Goal: Task Accomplishment & Management: Manage account settings

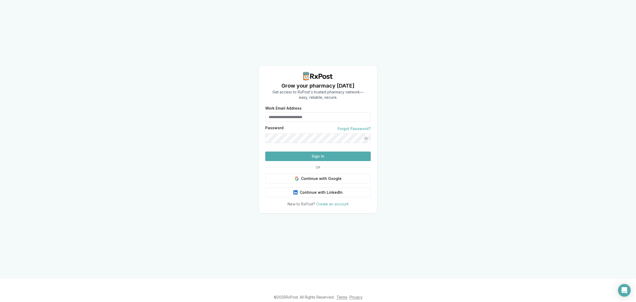
type input "**********"
click at [289, 161] on button "Sign In" at bounding box center [317, 156] width 105 height 10
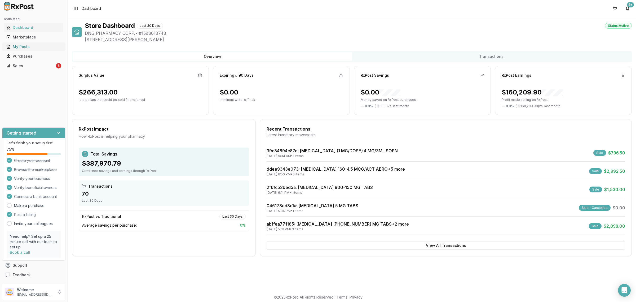
click at [31, 46] on div "My Posts" at bounding box center [33, 46] width 55 height 5
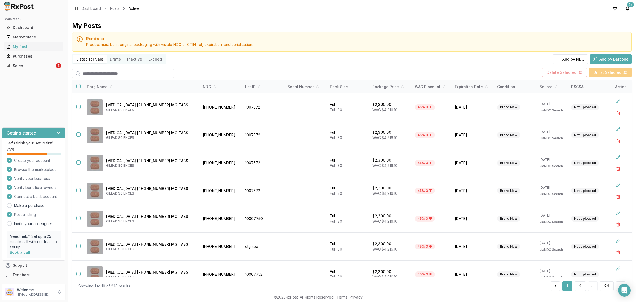
click at [116, 72] on input "search" at bounding box center [123, 74] width 102 height 10
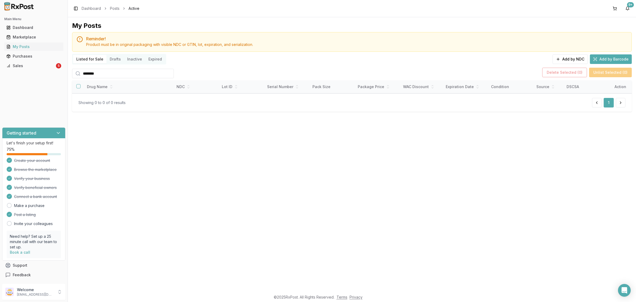
drag, startPoint x: 147, startPoint y: 72, endPoint x: 61, endPoint y: 76, distance: 86.2
click at [61, 76] on div "Main Menu Dashboard Marketplace My Posts Purchases Sales 5 Getting started Let'…" at bounding box center [318, 151] width 636 height 302
drag, startPoint x: 98, startPoint y: 71, endPoint x: 51, endPoint y: 77, distance: 47.6
click at [51, 77] on div "Main Menu Dashboard Marketplace My Posts Purchases Sales 5 Getting started Let'…" at bounding box center [318, 151] width 636 height 302
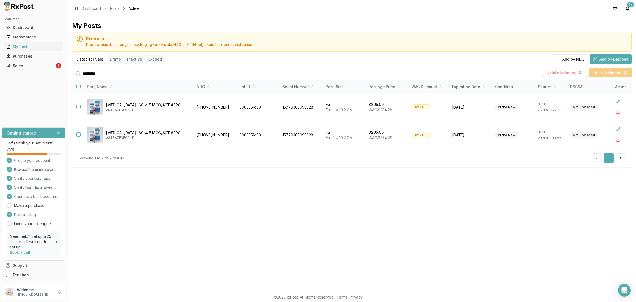
type input "*********"
click at [420, 225] on div "My Posts Reminder! Product must be in original packaging with visible NDC or GT…" at bounding box center [352, 154] width 568 height 274
click at [185, 173] on div "My Posts Reminder! Product must be in original packaging with visible NDC or GT…" at bounding box center [352, 154] width 568 height 274
click at [50, 68] on div "Sales" at bounding box center [30, 65] width 48 height 5
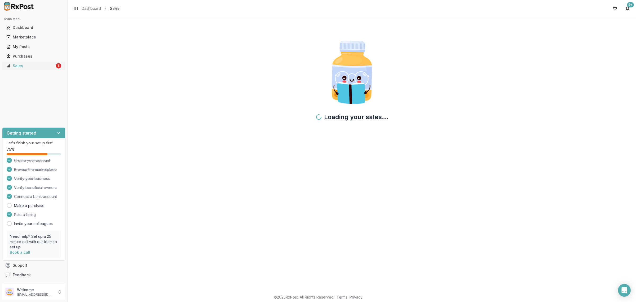
click at [20, 66] on div "Sales" at bounding box center [30, 65] width 48 height 5
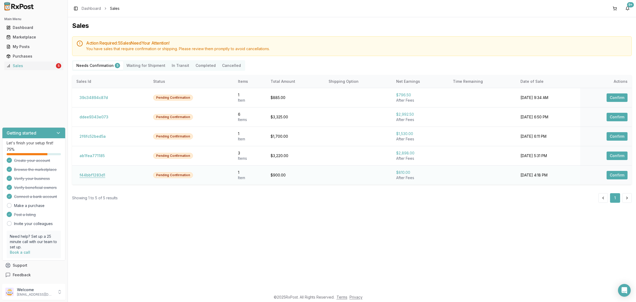
click at [95, 176] on button "f44bbf1283d1" at bounding box center [92, 175] width 32 height 8
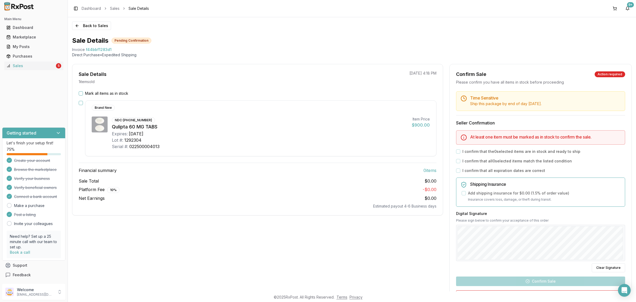
click at [114, 93] on label "Mark all items as in stock" at bounding box center [106, 93] width 43 height 5
click at [83, 93] on button "Mark all items as in stock" at bounding box center [81, 93] width 4 height 4
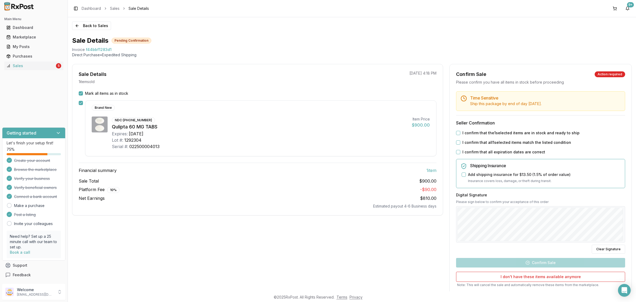
click at [456, 132] on button "I confirm that the 1 selected items are in stock and ready to ship" at bounding box center [458, 133] width 4 height 4
click at [458, 144] on button "I confirm that all 1 selected items match the listed condition" at bounding box center [458, 142] width 4 height 4
click at [456, 151] on button "I confirm that all expiration dates are correct" at bounding box center [458, 152] width 4 height 4
click at [543, 262] on button "Confirm Sale" at bounding box center [540, 263] width 169 height 10
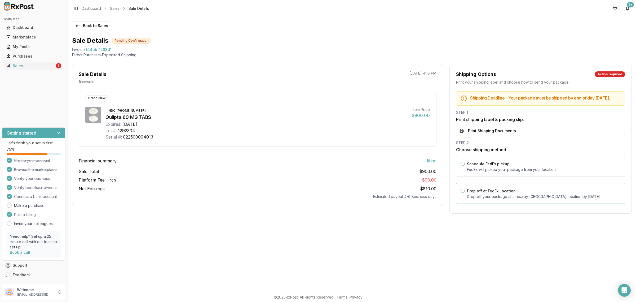
click at [492, 193] on label "Drop off at FedEx Location" at bounding box center [491, 190] width 49 height 5
click at [465, 193] on button "Drop off at FedEx Location" at bounding box center [462, 190] width 4 height 4
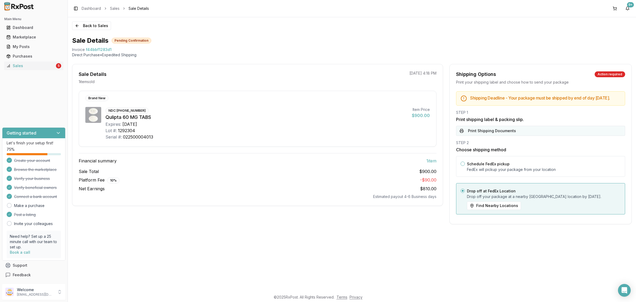
click at [493, 136] on button "Print Shipping Documents" at bounding box center [540, 131] width 169 height 10
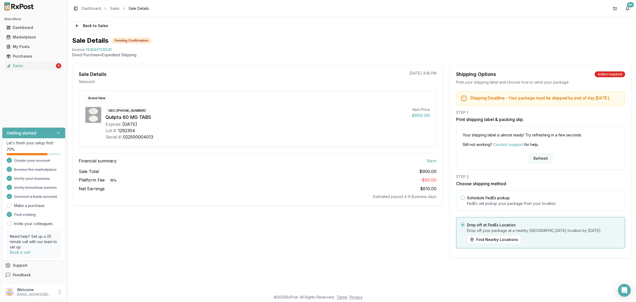
click at [534, 162] on button "Refresh" at bounding box center [541, 158] width 24 height 10
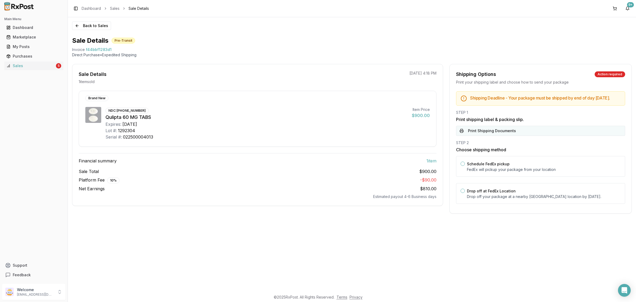
click at [504, 136] on button "Print Shipping Documents" at bounding box center [540, 131] width 169 height 10
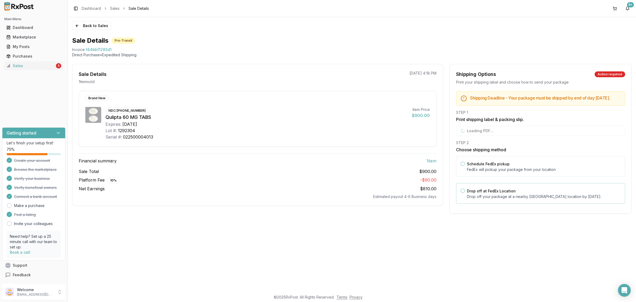
click at [490, 193] on label "Drop off at FedEx Location" at bounding box center [491, 190] width 49 height 5
click at [465, 193] on button "Drop off at FedEx Location" at bounding box center [462, 190] width 4 height 4
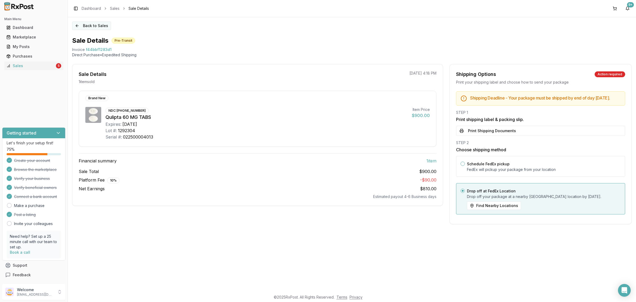
click at [90, 27] on button "Back to Sales" at bounding box center [91, 25] width 39 height 8
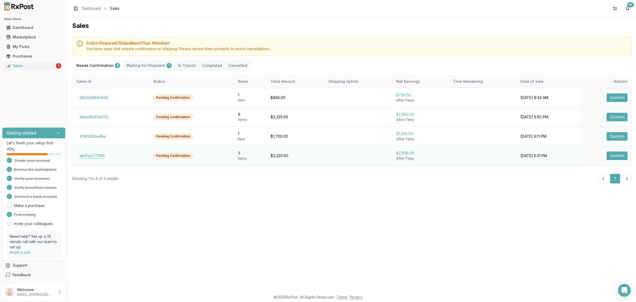
click at [92, 157] on button "ab1fea771185" at bounding box center [92, 155] width 32 height 8
click at [93, 156] on button "ab1fea771185" at bounding box center [92, 155] width 32 height 8
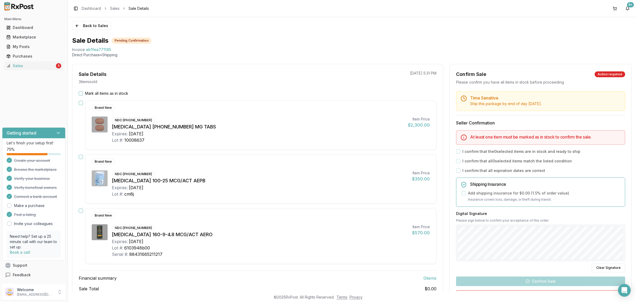
click at [343, 244] on div "Expires: 2027-09-20" at bounding box center [260, 241] width 296 height 6
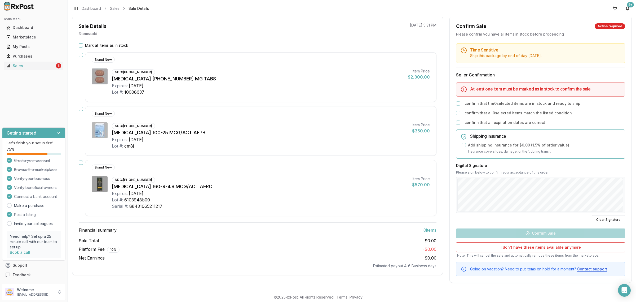
scroll to position [16, 0]
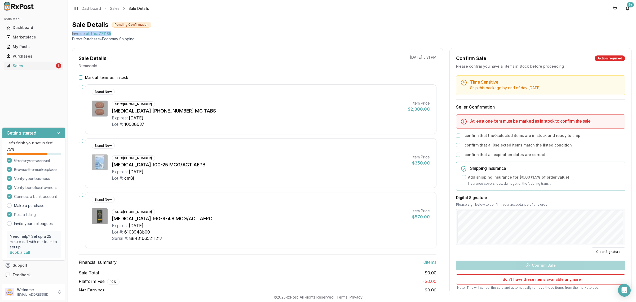
drag, startPoint x: 70, startPoint y: 33, endPoint x: 113, endPoint y: 35, distance: 42.7
click at [113, 35] on div "Back to Sales Sale Details Pending Confirmation Invoice ab1fea771185 Direct Pur…" at bounding box center [352, 154] width 568 height 274
copy div "Invoice ab1fea771185"
click at [623, 289] on icon "Open Intercom Messenger" at bounding box center [624, 289] width 6 height 7
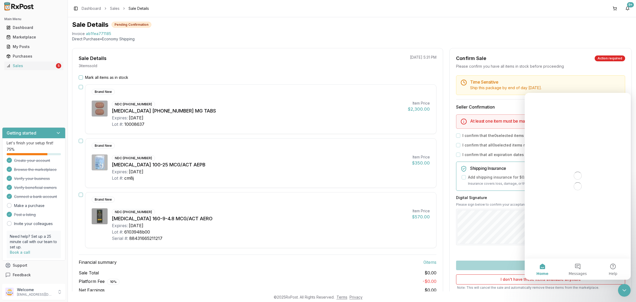
scroll to position [0, 0]
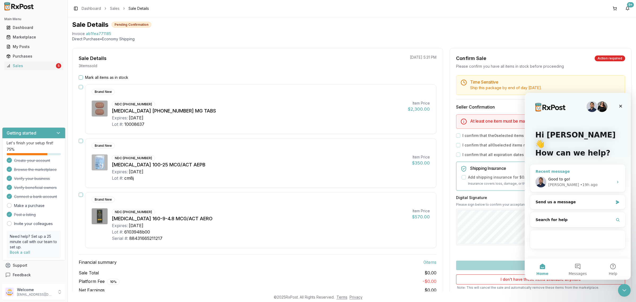
click at [586, 182] on div "Manuel • 19h ago" at bounding box center [580, 185] width 65 height 6
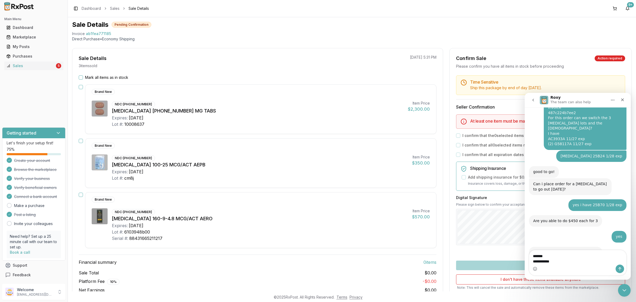
scroll to position [1484, 0]
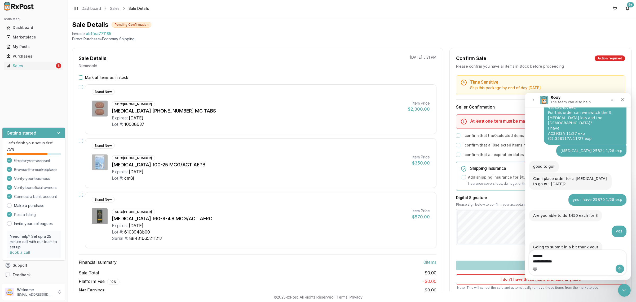
type textarea "**********"
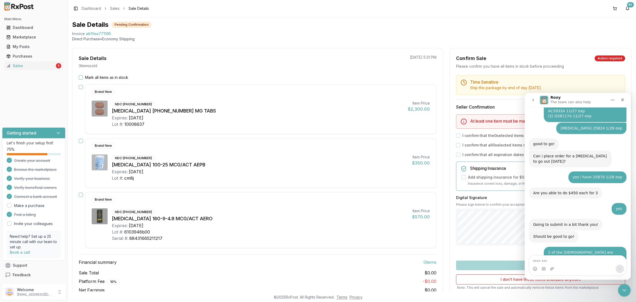
scroll to position [1507, 0]
type textarea "*"
type textarea "**********"
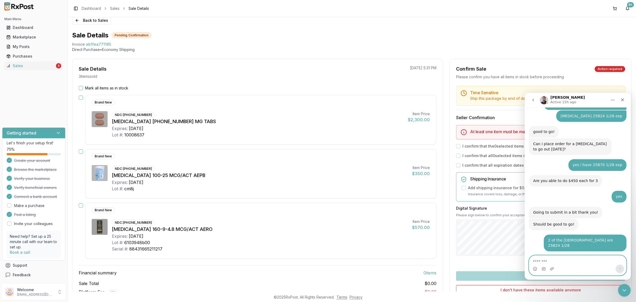
scroll to position [0, 0]
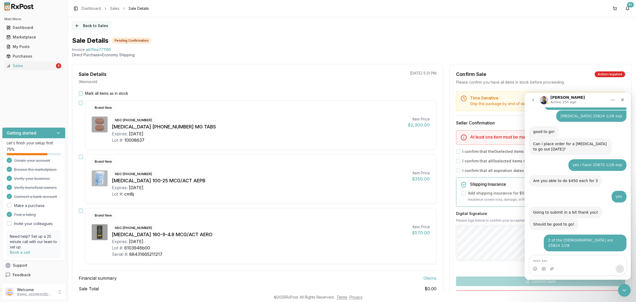
click at [99, 23] on button "Back to Sales" at bounding box center [91, 25] width 39 height 8
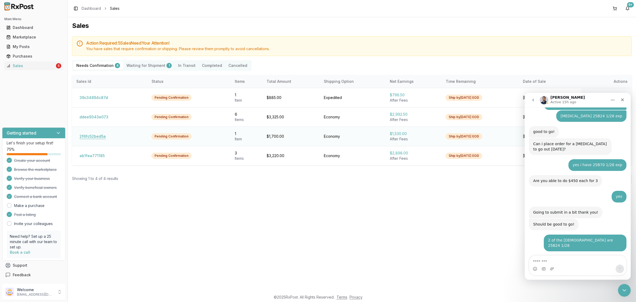
click at [100, 136] on button "2f6fc52bed5a" at bounding box center [92, 136] width 33 height 8
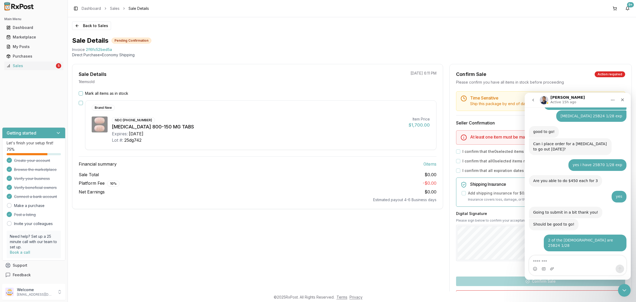
click at [205, 134] on div "Expires: 2027-03-20" at bounding box center [258, 133] width 293 height 6
click at [531, 98] on icon "go back" at bounding box center [533, 100] width 4 height 4
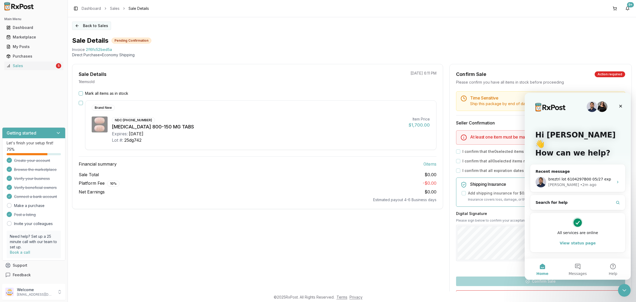
click at [100, 22] on button "Back to Sales" at bounding box center [91, 25] width 39 height 8
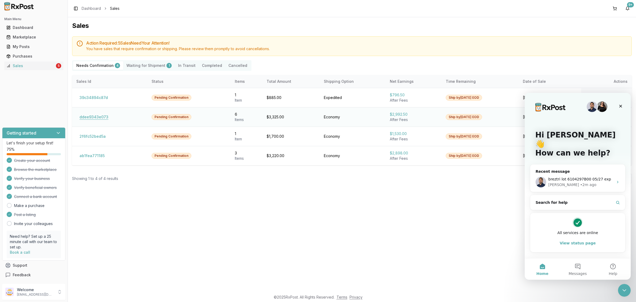
click at [102, 118] on button "ddee9343e073" at bounding box center [93, 117] width 35 height 8
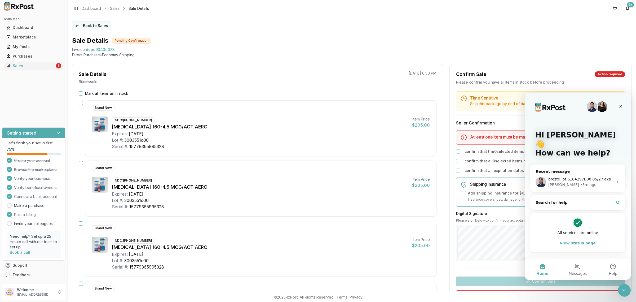
click at [97, 25] on button "Back to Sales" at bounding box center [91, 25] width 39 height 8
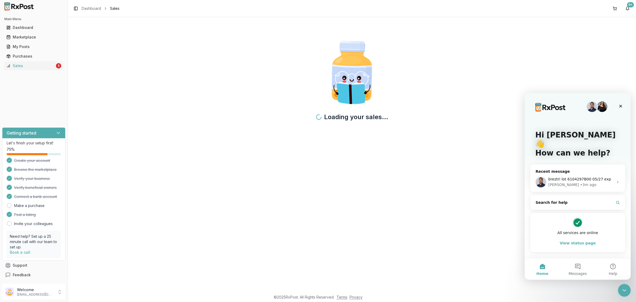
click at [622, 287] on icon "Close Intercom Messenger" at bounding box center [624, 290] width 6 height 6
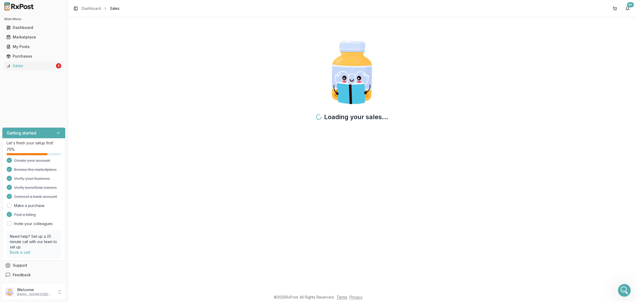
drag, startPoint x: 77, startPoint y: 58, endPoint x: 82, endPoint y: 64, distance: 8.1
drag, startPoint x: 82, startPoint y: 64, endPoint x: 105, endPoint y: 42, distance: 31.1
click at [105, 42] on div "Loading your sales..." at bounding box center [352, 82] width 560 height 123
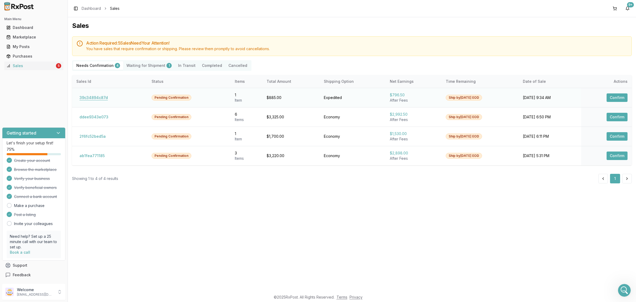
click at [98, 97] on button "39c34894c87d" at bounding box center [93, 97] width 35 height 8
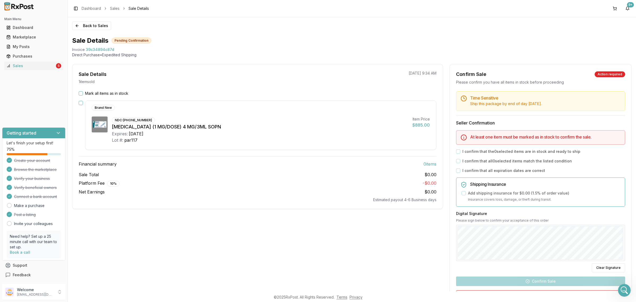
click at [217, 175] on div "Sale Total $0.00" at bounding box center [258, 174] width 358 height 6
drag, startPoint x: 217, startPoint y: 175, endPoint x: 187, endPoint y: 179, distance: 29.6
click at [187, 179] on div "Sale Total $0.00 Platform Fee 10 % - $0.00 Net Earnings $0.00 Estimated payout …" at bounding box center [258, 186] width 358 height 31
click at [94, 26] on button "Back to Sales" at bounding box center [91, 25] width 39 height 8
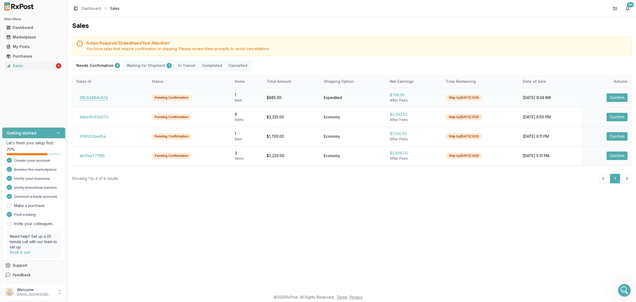
click at [95, 93] on button "39c34894c87d" at bounding box center [93, 97] width 35 height 8
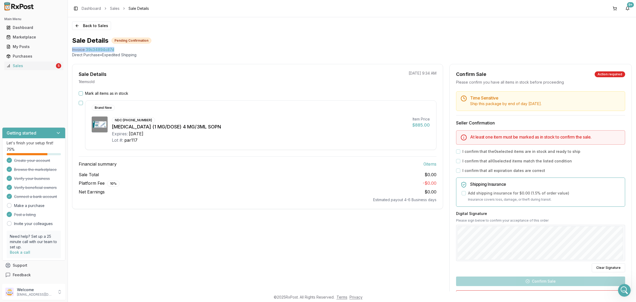
drag, startPoint x: 69, startPoint y: 48, endPoint x: 122, endPoint y: 52, distance: 52.8
click at [122, 52] on div "Back to Sales Sale Details Pending Confirmation Invoice 39c34894c87d Direct Pur…" at bounding box center [352, 154] width 568 height 274
copy div "Invoice 39c34894c87d"
click at [623, 287] on icon "Open Intercom Messenger" at bounding box center [624, 290] width 9 height 9
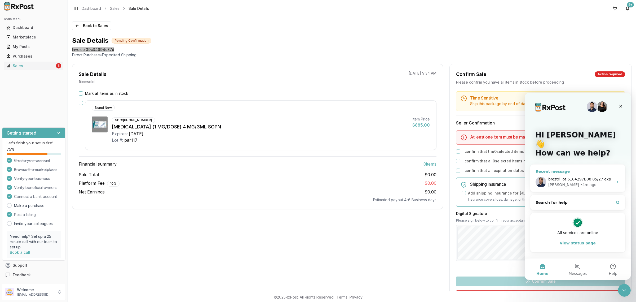
click at [579, 182] on div "Manuel • 4m ago" at bounding box center [580, 185] width 65 height 6
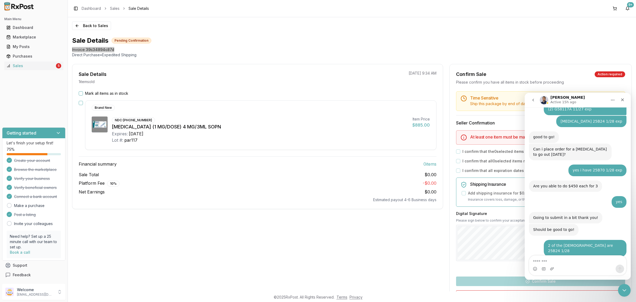
scroll to position [1519, 0]
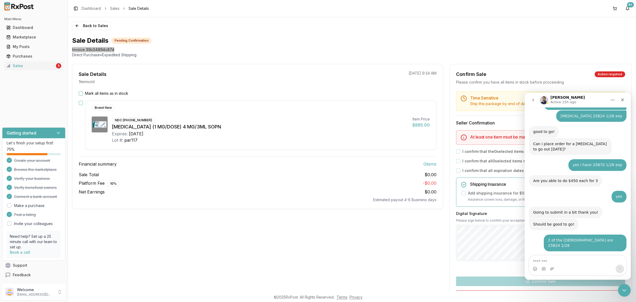
type textarea "**********"
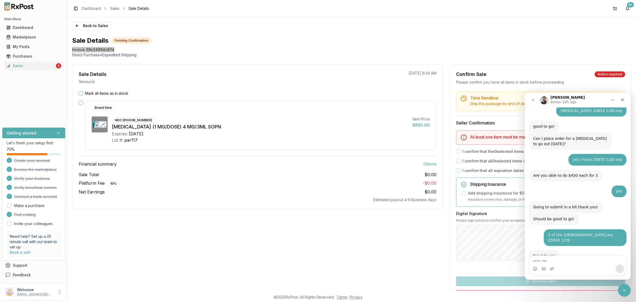
scroll to position [1536, 0]
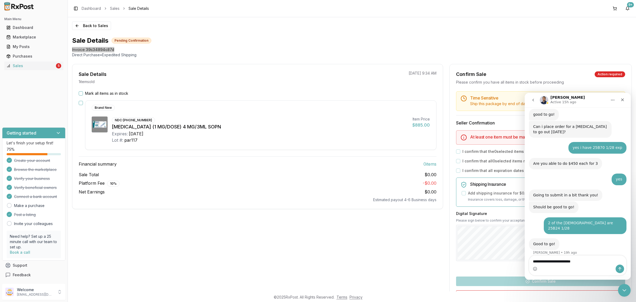
type textarea "**********"
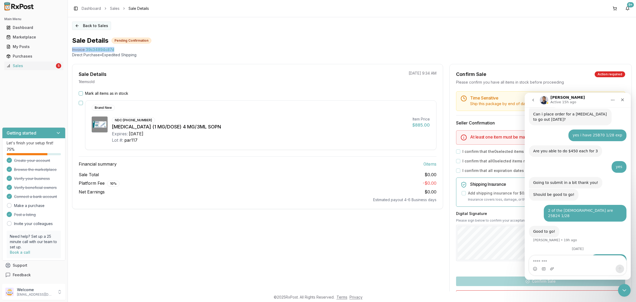
click at [94, 25] on button "Back to Sales" at bounding box center [91, 25] width 39 height 8
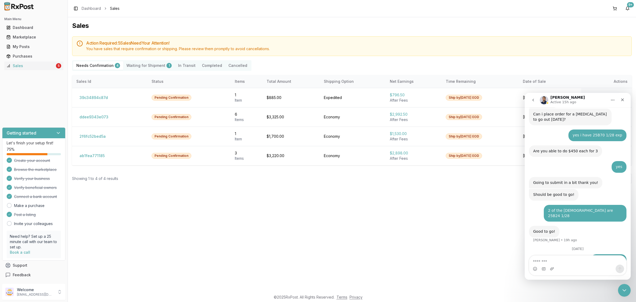
drag, startPoint x: 302, startPoint y: 231, endPoint x: 259, endPoint y: 205, distance: 49.6
click at [302, 232] on div "Sales Action Required: 5 Sale s Need Your Attention! You have sales that requir…" at bounding box center [352, 154] width 568 height 274
click at [95, 94] on button "39c34894c87d" at bounding box center [93, 97] width 35 height 8
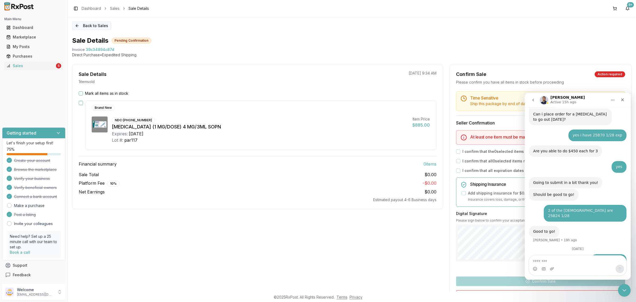
click at [95, 24] on button "Back to Sales" at bounding box center [91, 25] width 39 height 8
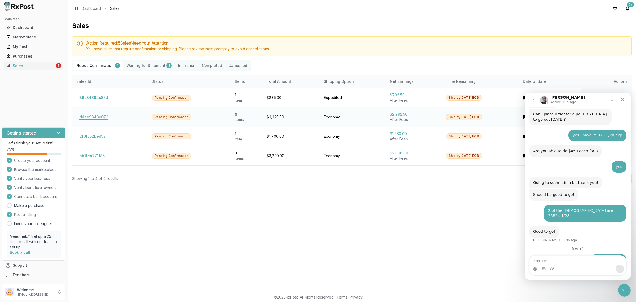
click at [94, 117] on button "ddee9343e073" at bounding box center [93, 117] width 35 height 8
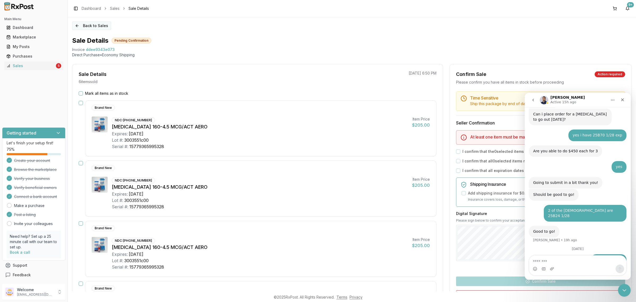
click at [100, 23] on button "Back to Sales" at bounding box center [91, 25] width 39 height 8
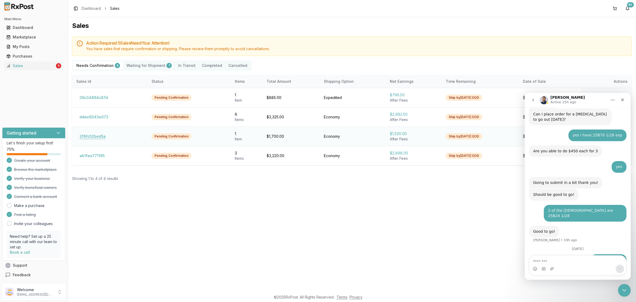
click at [94, 136] on button "2f6fc52bed5a" at bounding box center [92, 136] width 33 height 8
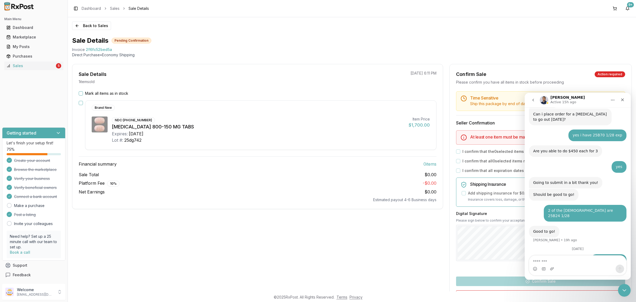
click at [87, 20] on div "Back to Sales Sale Details Pending Confirmation Invoice 2f6fc52bed5a Direct Pur…" at bounding box center [352, 154] width 568 height 274
click at [97, 30] on div "Back to Sales Sale Details Pending Confirmation Invoice 2f6fc52bed5a Direct Pur…" at bounding box center [352, 154] width 568 height 274
click at [92, 26] on button "Back to Sales" at bounding box center [91, 25] width 39 height 8
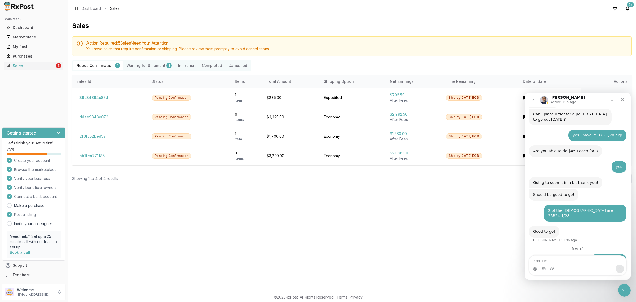
drag, startPoint x: 624, startPoint y: 289, endPoint x: 621, endPoint y: 288, distance: 2.9
click at [622, 289] on icon "Close Intercom Messenger" at bounding box center [624, 290] width 6 height 6
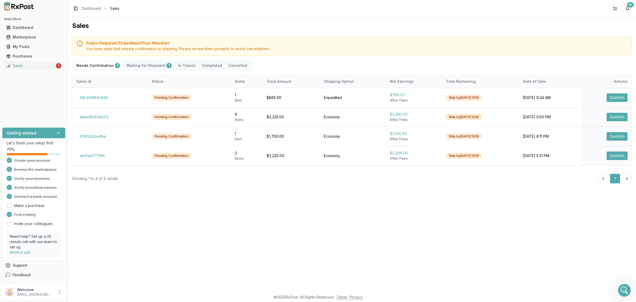
click at [431, 257] on div "Sales Action Required: 5 Sale s Need Your Attention! You have sales that requir…" at bounding box center [352, 154] width 568 height 274
click at [33, 295] on p "dngpharmacy2@gmail.com" at bounding box center [35, 294] width 37 height 4
click at [80, 294] on span "Sign Out" at bounding box center [96, 292] width 50 height 5
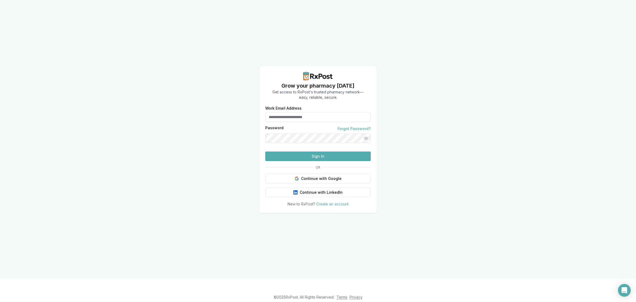
type input "**********"
click at [329, 161] on button "Sign In" at bounding box center [317, 156] width 105 height 10
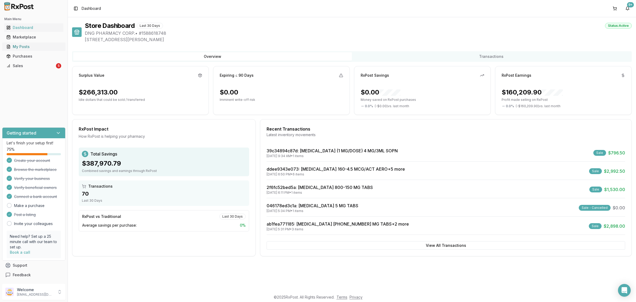
click at [31, 45] on div "My Posts" at bounding box center [33, 46] width 55 height 5
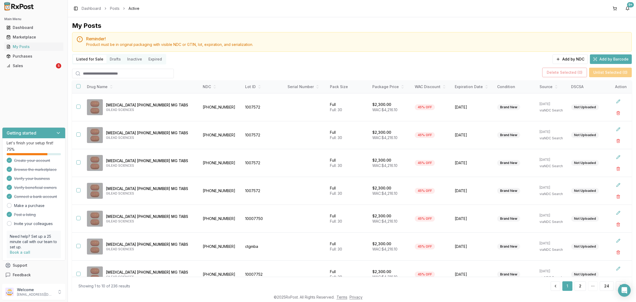
click at [118, 68] on div at bounding box center [123, 73] width 102 height 12
click at [110, 77] on input "search" at bounding box center [123, 74] width 102 height 10
type input "*********"
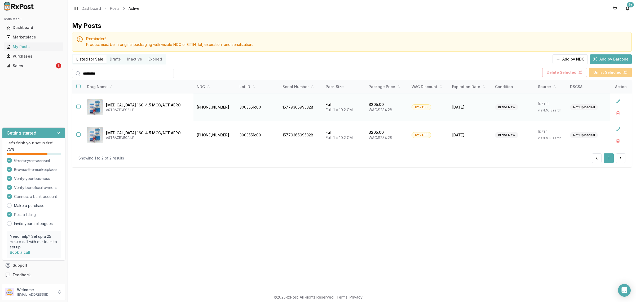
click at [76, 108] on button "button" at bounding box center [78, 106] width 4 height 4
click at [75, 136] on td at bounding box center [77, 135] width 11 height 28
click at [76, 132] on button "button" at bounding box center [78, 134] width 4 height 4
click at [565, 76] on button "Delete Selected ( 2 )" at bounding box center [564, 73] width 45 height 10
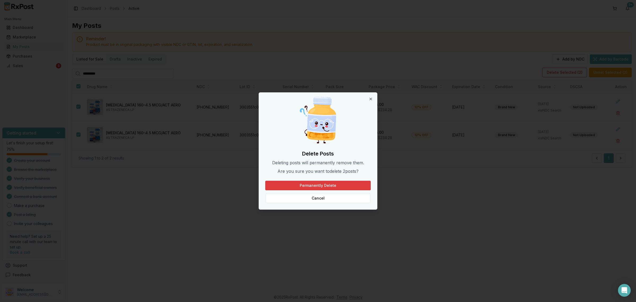
click at [321, 186] on button "Permanently Delete" at bounding box center [317, 185] width 105 height 10
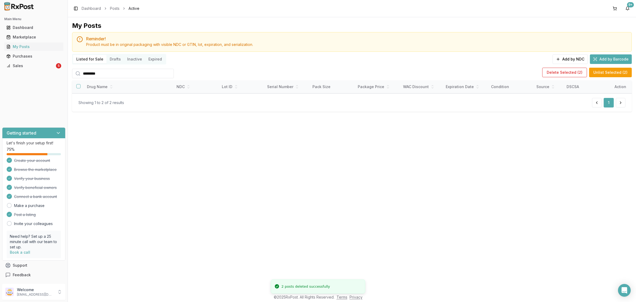
click at [169, 143] on div "My Posts Reminder! Product must be in original packaging with visible NDC or GT…" at bounding box center [352, 154] width 568 height 274
click at [42, 62] on link "Sales 5" at bounding box center [33, 66] width 59 height 10
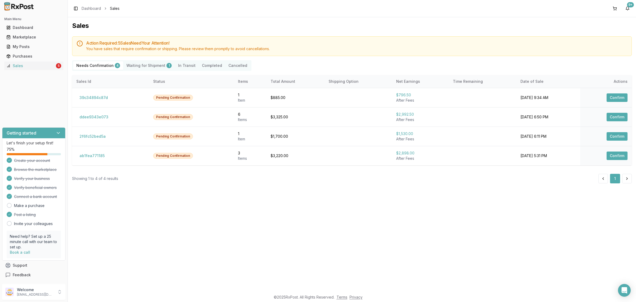
click at [227, 215] on div "Sales Action Required: 5 Sale s Need Your Attention! You have sales that requir…" at bounding box center [352, 154] width 568 height 274
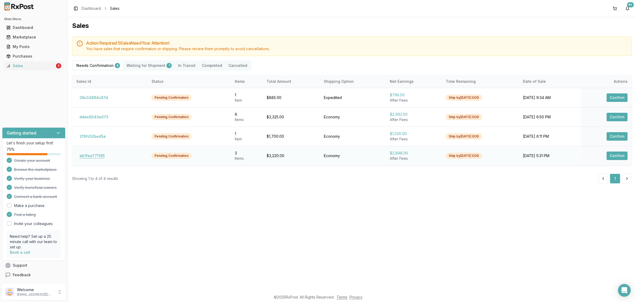
click at [98, 158] on button "ab1fea771185" at bounding box center [92, 155] width 32 height 8
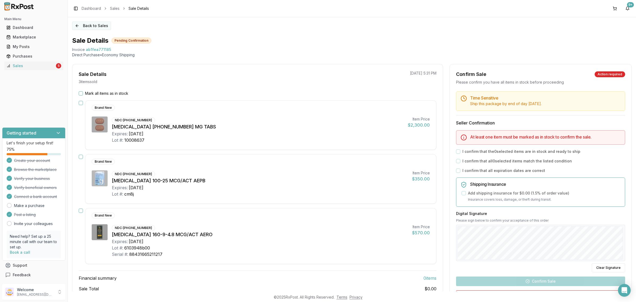
click at [88, 25] on button "Back to Sales" at bounding box center [91, 25] width 39 height 8
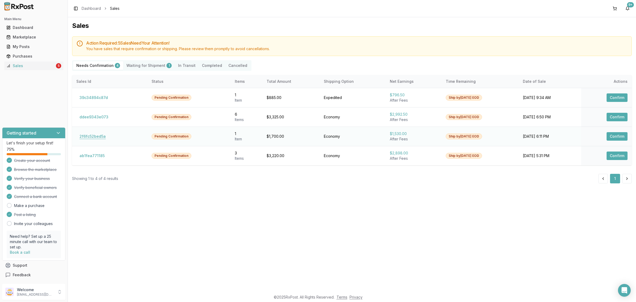
click at [95, 137] on button "2f6fc52bed5a" at bounding box center [92, 136] width 33 height 8
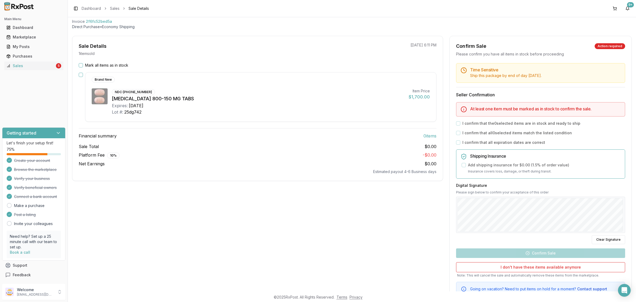
scroll to position [48, 0]
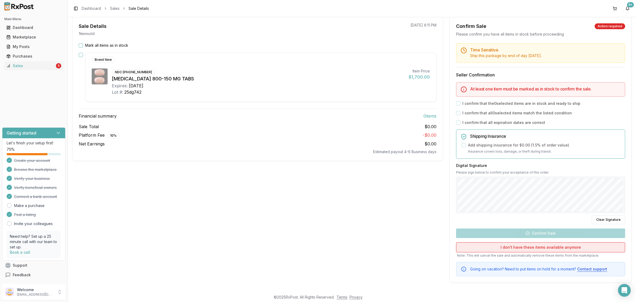
click at [530, 248] on button "I don't have these items available anymore" at bounding box center [540, 247] width 169 height 10
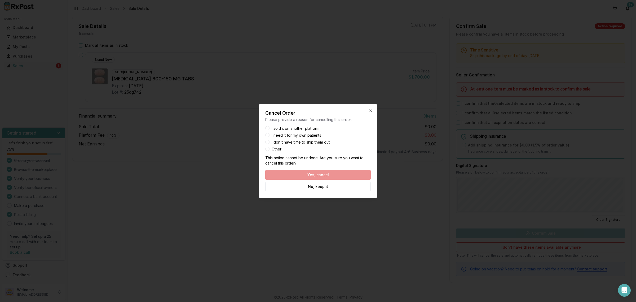
click at [268, 148] on button "Other" at bounding box center [267, 149] width 4 height 4
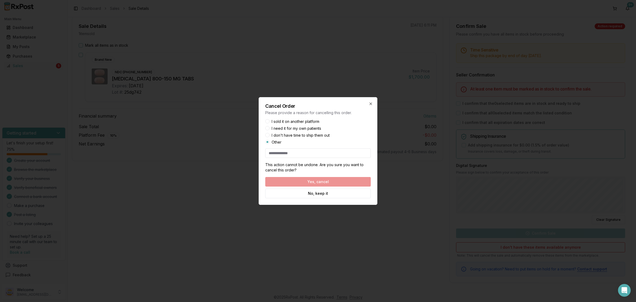
click at [286, 154] on input at bounding box center [317, 153] width 105 height 10
type input "*"
click at [313, 181] on button "Yes, cancel" at bounding box center [317, 182] width 105 height 10
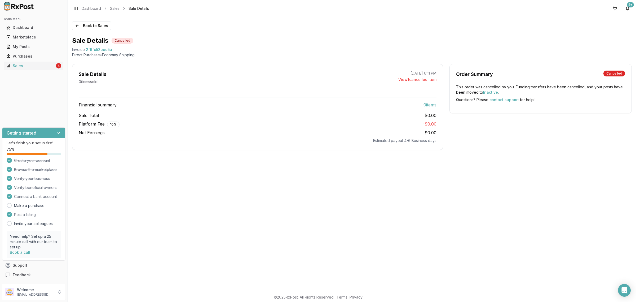
scroll to position [0, 0]
click at [82, 34] on div "Back to Sales Sale Details Cancelled Invoice 2f6fc52bed5a Direct Purchase • Eco…" at bounding box center [352, 154] width 568 height 274
click at [84, 30] on div "Back to Sales Sale Details Cancelled Invoice 2f6fc52bed5a Direct Purchase • Eco…" at bounding box center [352, 154] width 568 height 274
click at [84, 26] on button "Back to Sales" at bounding box center [91, 25] width 39 height 8
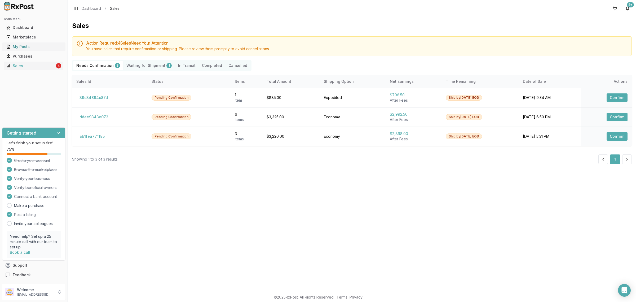
click at [22, 45] on div "My Posts" at bounding box center [33, 46] width 55 height 5
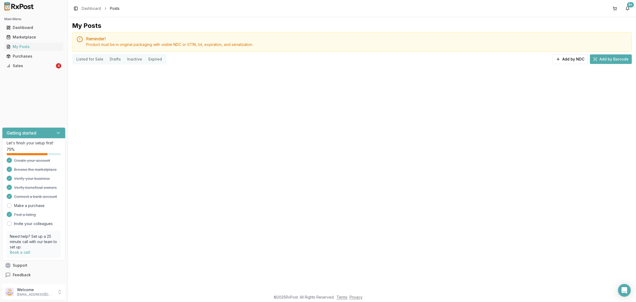
click at [114, 72] on div "My Posts Reminder! Product must be in original packaging with visible NDC or GT…" at bounding box center [352, 154] width 568 height 274
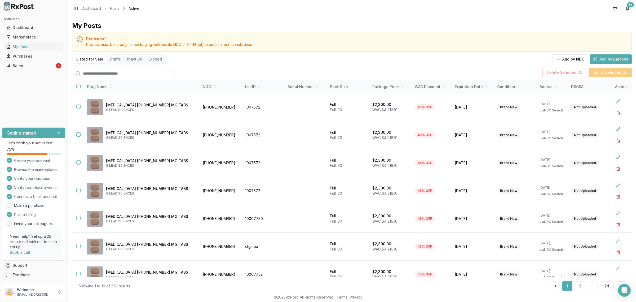
click at [114, 70] on input "search" at bounding box center [123, 74] width 102 height 10
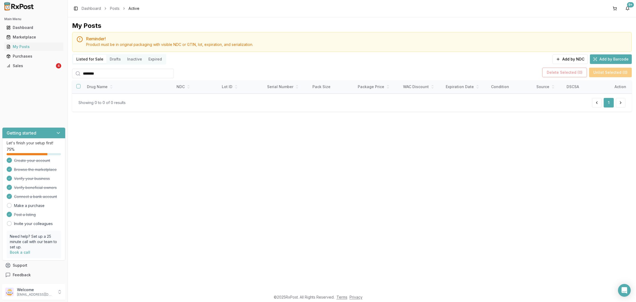
type input "********"
click at [113, 144] on div "My Posts Reminder! Product must be in original packaging with visible NDC or GT…" at bounding box center [352, 154] width 568 height 274
click at [27, 69] on link "Sales 4" at bounding box center [33, 66] width 59 height 10
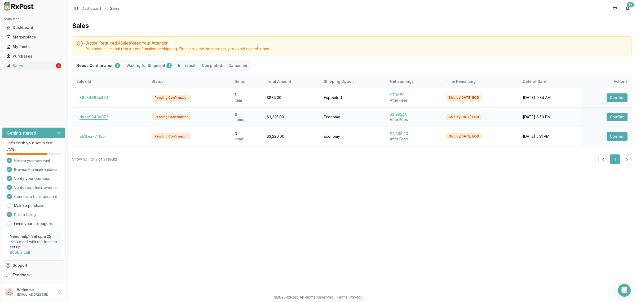
click at [92, 119] on button "ddee9343e073" at bounding box center [93, 117] width 35 height 8
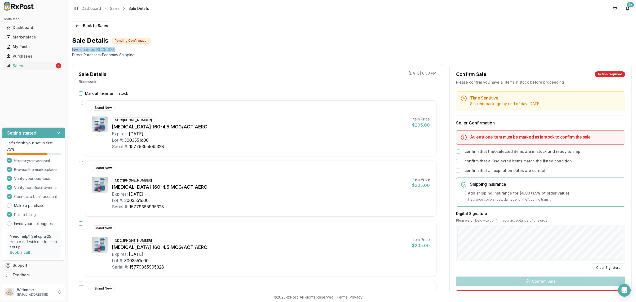
drag, startPoint x: 71, startPoint y: 50, endPoint x: 125, endPoint y: 49, distance: 53.5
click at [125, 49] on div "Back to Sales Sale Details Pending Confirmation Invoice ddee9343e073 Direct Pur…" at bounding box center [352, 154] width 568 height 274
copy div "Invoice ddee9343e073"
click at [623, 290] on icon "Open Intercom Messenger" at bounding box center [624, 289] width 6 height 7
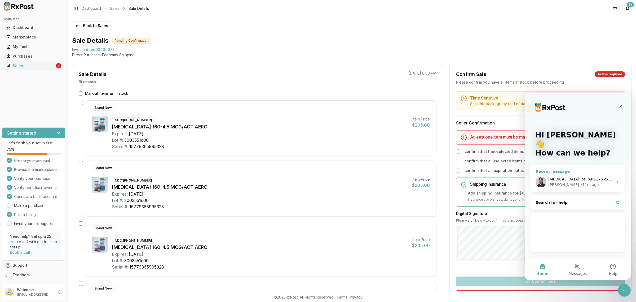
click at [580, 182] on div "• 11m ago" at bounding box center [589, 185] width 19 height 6
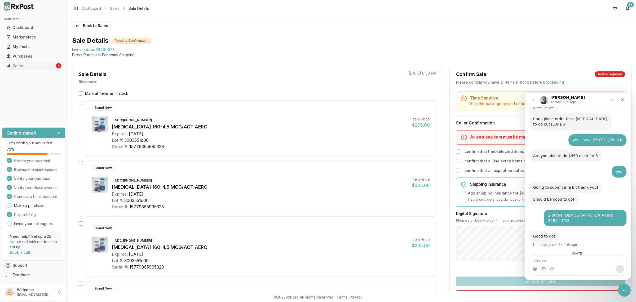
scroll to position [1549, 0]
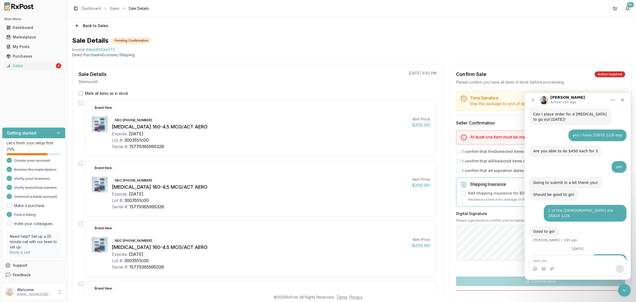
type textarea "**********"
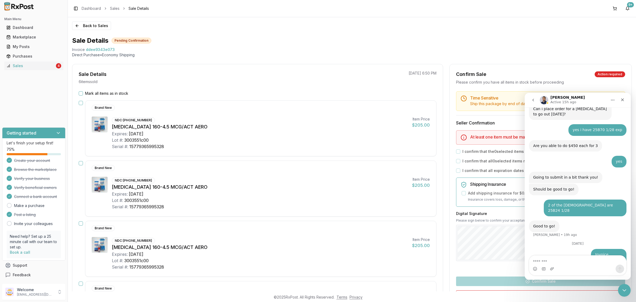
scroll to position [1566, 0]
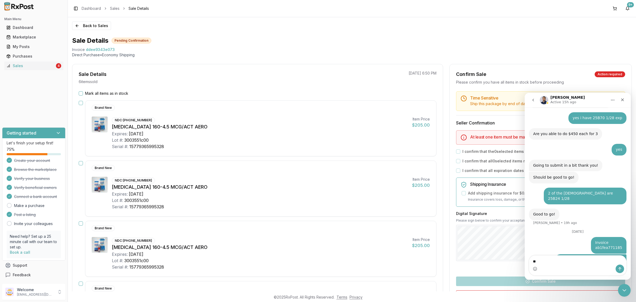
type textarea "*"
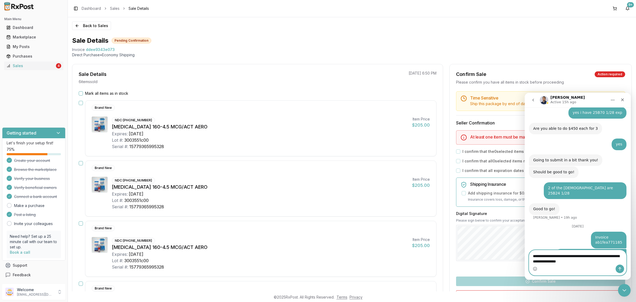
click at [593, 263] on textarea "**********" at bounding box center [577, 257] width 97 height 14
click at [593, 256] on textarea "**********" at bounding box center [577, 252] width 97 height 14
click at [571, 259] on textarea "**********" at bounding box center [577, 252] width 97 height 14
click at [609, 259] on textarea "**********" at bounding box center [577, 252] width 97 height 14
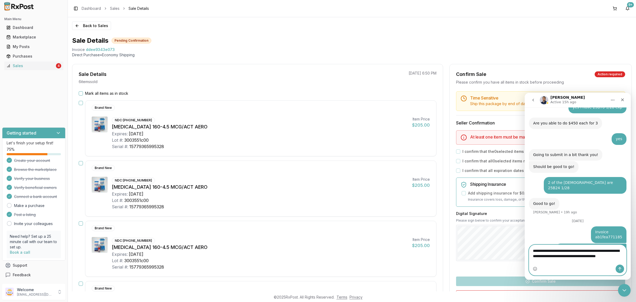
type textarea "**********"
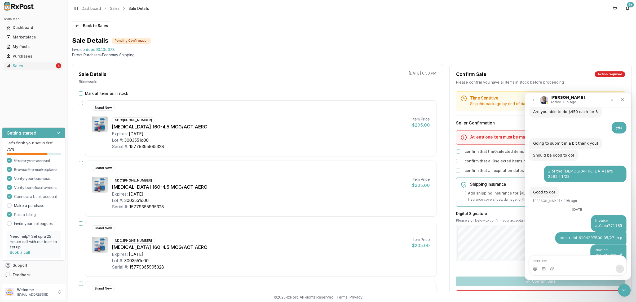
drag, startPoint x: 601, startPoint y: 242, endPoint x: 541, endPoint y: 232, distance: 60.2
copy div "symbicort lot 3003583C00 04/26 exp, (2) lot 3003628C00 06/27, lot 3003665C00 07…"
click at [558, 258] on textarea "Message…" at bounding box center [577, 259] width 97 height 9
paste textarea "**********"
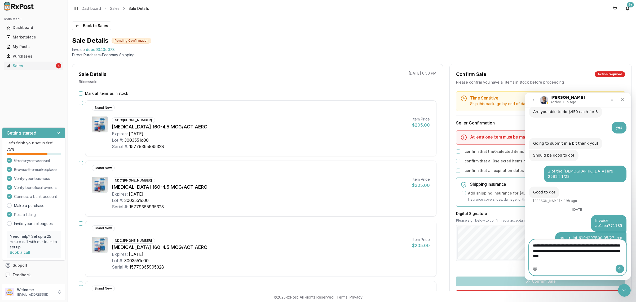
scroll to position [1598, 0]
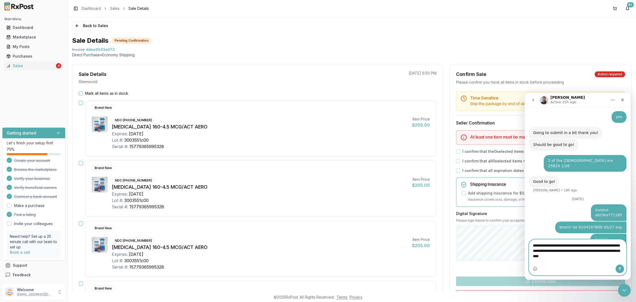
click at [532, 250] on textarea "**********" at bounding box center [577, 249] width 97 height 20
type textarea "**********"
click at [620, 267] on icon "Send a message…" at bounding box center [619, 268] width 3 height 3
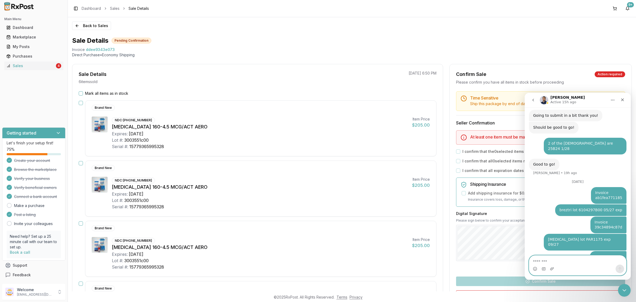
click at [553, 258] on textarea "Message…" at bounding box center [577, 259] width 97 height 9
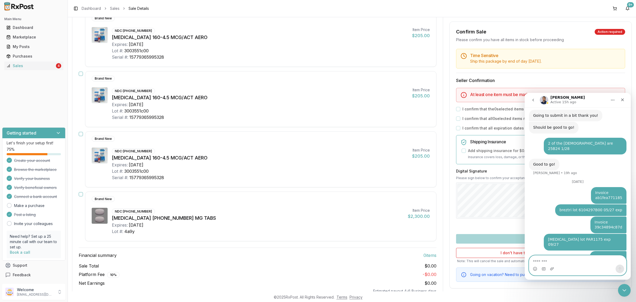
scroll to position [196, 0]
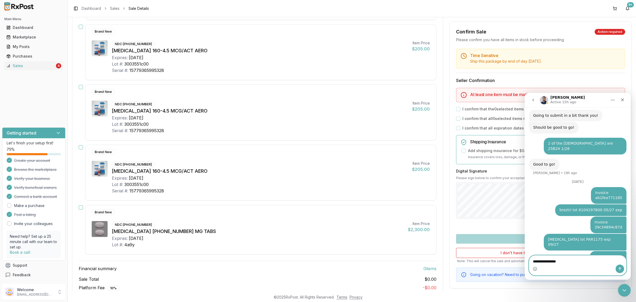
type textarea "**********"
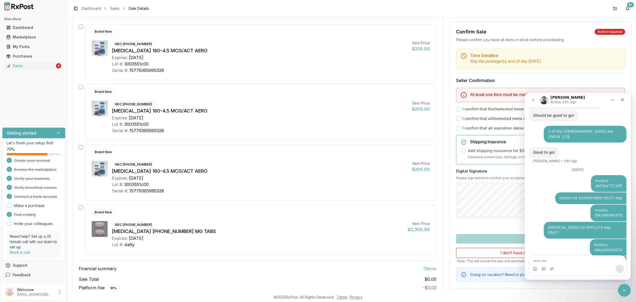
click at [531, 98] on icon "go back" at bounding box center [533, 100] width 4 height 4
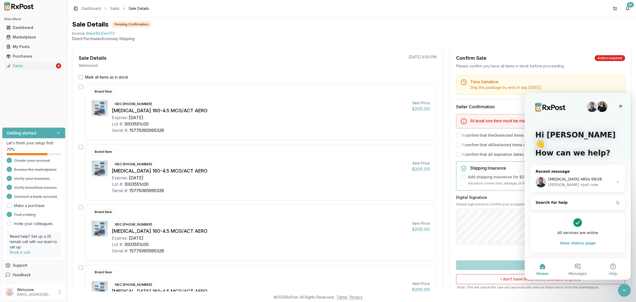
scroll to position [0, 0]
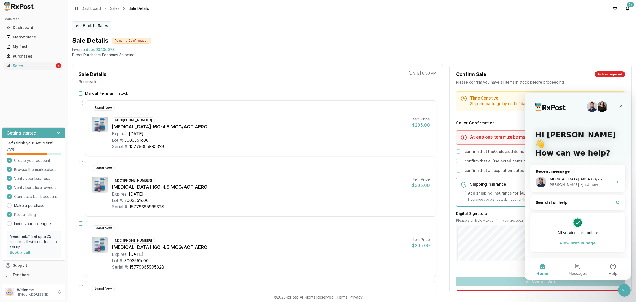
click at [97, 25] on button "Back to Sales" at bounding box center [91, 25] width 39 height 8
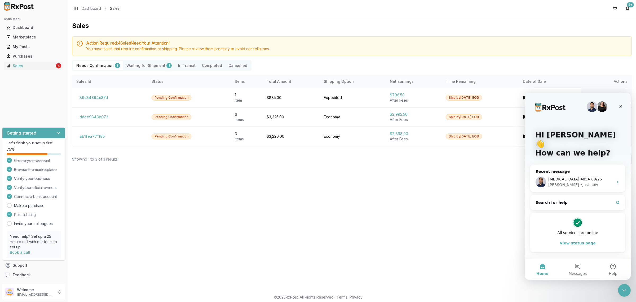
click at [314, 210] on div "Sales Action Required: 4 Sale s Need Your Attention! You have sales that requir…" at bounding box center [352, 154] width 568 height 274
click at [629, 290] on div "Close Intercom Messenger" at bounding box center [624, 289] width 13 height 13
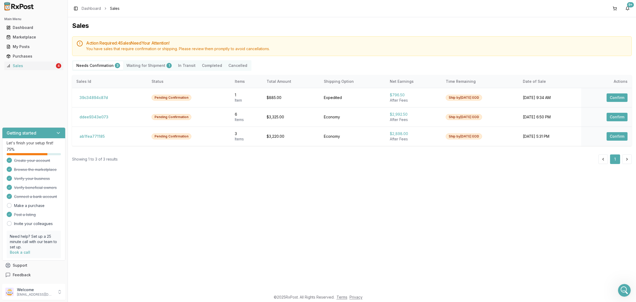
click at [322, 219] on div "Sales Action Required: 4 Sale s Need Your Attention! You have sales that requir…" at bounding box center [352, 154] width 568 height 274
click at [39, 290] on p "Welcome" at bounding box center [35, 289] width 37 height 5
click at [99, 293] on span "Sign Out" at bounding box center [96, 292] width 50 height 5
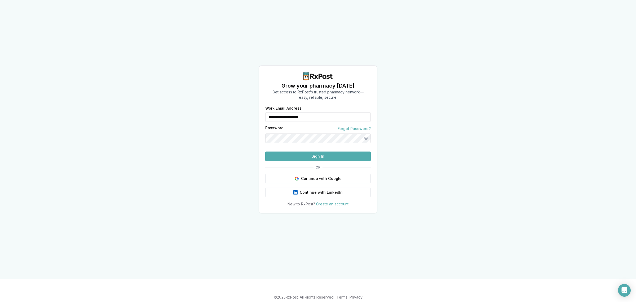
drag, startPoint x: 237, startPoint y: 111, endPoint x: 227, endPoint y: 110, distance: 10.9
click at [227, 111] on div "**********" at bounding box center [318, 139] width 636 height 278
type input "**********"
click at [312, 161] on button "Sign In" at bounding box center [317, 156] width 105 height 10
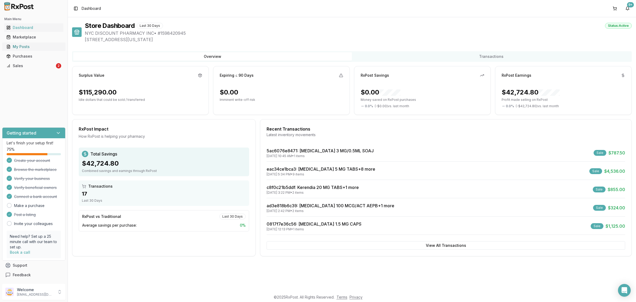
click at [31, 46] on div "My Posts" at bounding box center [33, 46] width 55 height 5
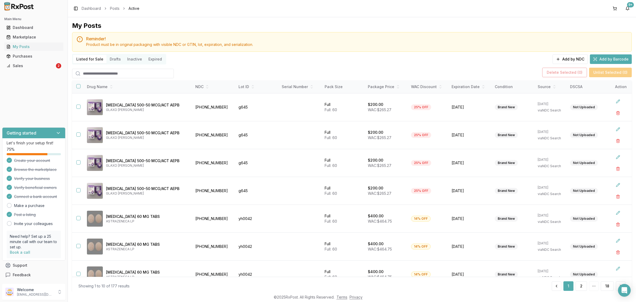
click at [145, 71] on input "search" at bounding box center [123, 74] width 102 height 10
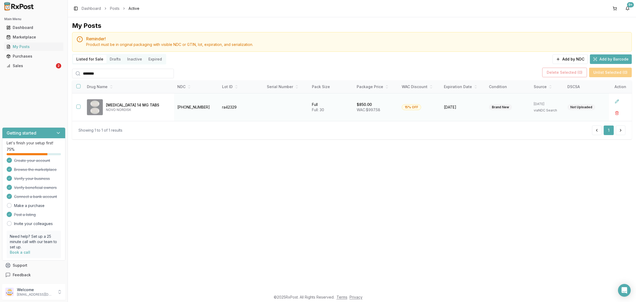
type input "********"
click at [77, 106] on button "button" at bounding box center [78, 106] width 4 height 4
click at [572, 73] on button "Delete Selected ( 1 )" at bounding box center [566, 73] width 44 height 10
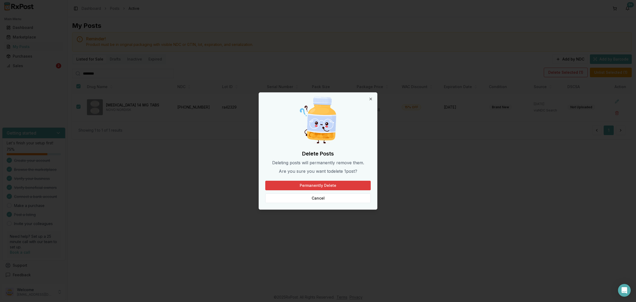
click at [326, 183] on button "Permanently Delete" at bounding box center [317, 185] width 105 height 10
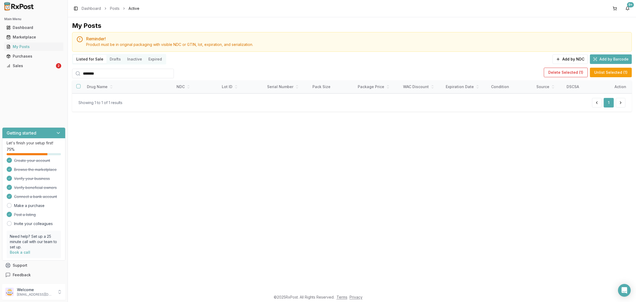
click at [240, 181] on div "My Posts Reminder! Product must be in original packaging with visible NDC or GT…" at bounding box center [352, 154] width 568 height 274
click at [23, 44] on div "My Posts" at bounding box center [33, 46] width 55 height 5
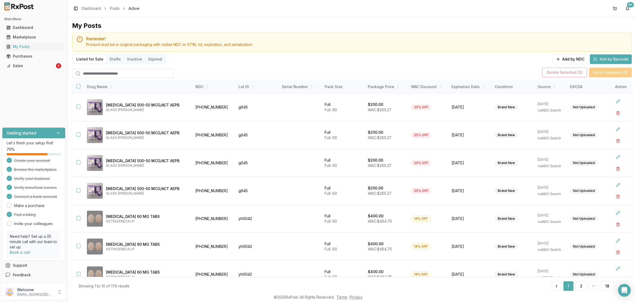
click at [133, 73] on input "search" at bounding box center [123, 74] width 102 height 10
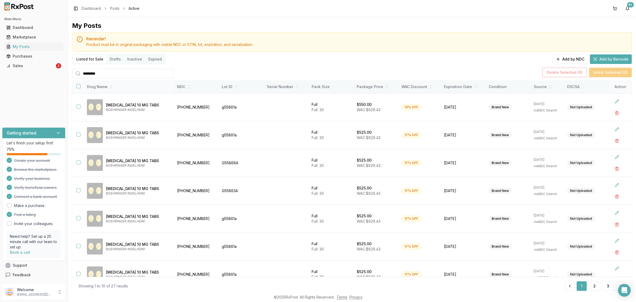
type input "*********"
click at [78, 87] on button "button" at bounding box center [78, 86] width 4 height 4
click at [570, 73] on button "Delete Selected ( 10 )" at bounding box center [562, 73] width 46 height 10
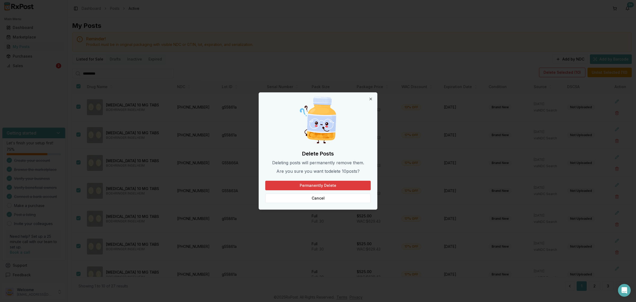
click at [342, 185] on button "Permanently Delete" at bounding box center [317, 185] width 105 height 10
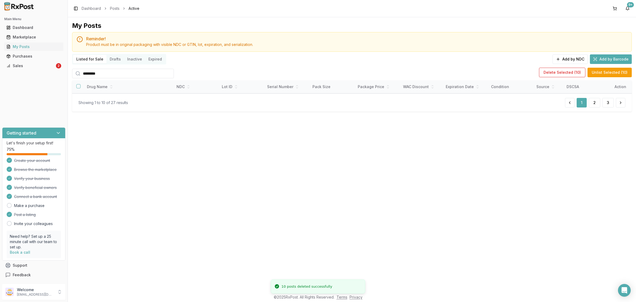
click at [161, 158] on div "My Posts Reminder! Product must be in original packaging with visible NDC or GT…" at bounding box center [352, 154] width 568 height 274
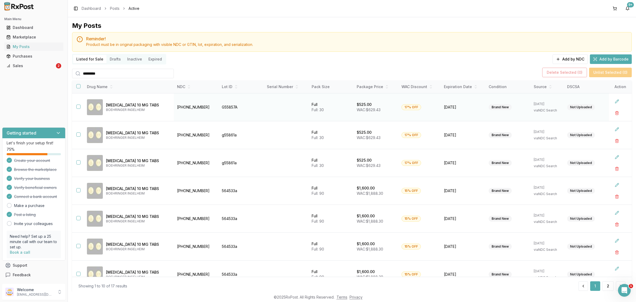
click at [79, 107] on button "button" at bounding box center [78, 106] width 4 height 4
click at [78, 135] on button "button" at bounding box center [78, 134] width 4 height 4
click at [77, 163] on button "button" at bounding box center [78, 162] width 4 height 4
click at [77, 190] on button "button" at bounding box center [78, 190] width 4 height 4
click at [77, 216] on button "button" at bounding box center [78, 218] width 4 height 4
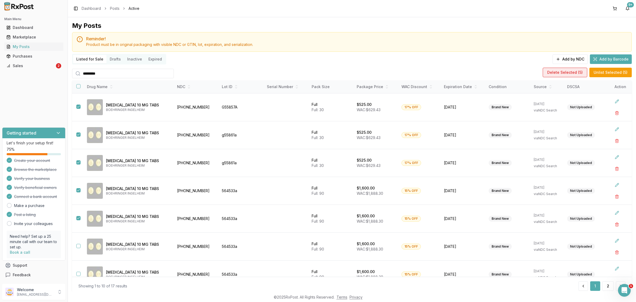
click at [570, 76] on button "Delete Selected ( 5 )" at bounding box center [565, 73] width 45 height 10
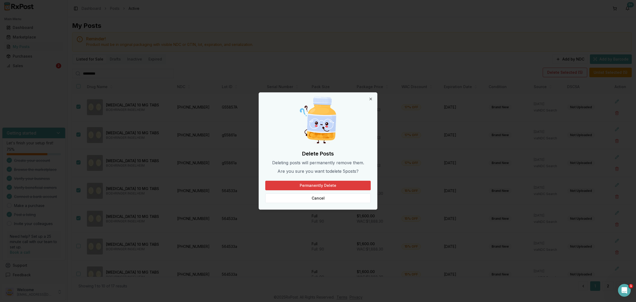
click at [329, 186] on button "Permanently Delete" at bounding box center [317, 185] width 105 height 10
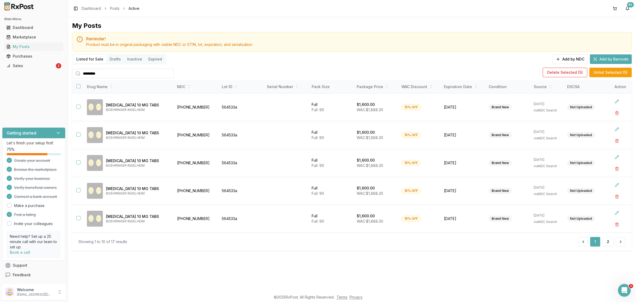
drag, startPoint x: 136, startPoint y: 69, endPoint x: 38, endPoint y: 75, distance: 98.7
click at [38, 76] on div "Main Menu Dashboard Marketplace My Posts Purchases Sales 2 Getting started Let'…" at bounding box center [318, 151] width 636 height 302
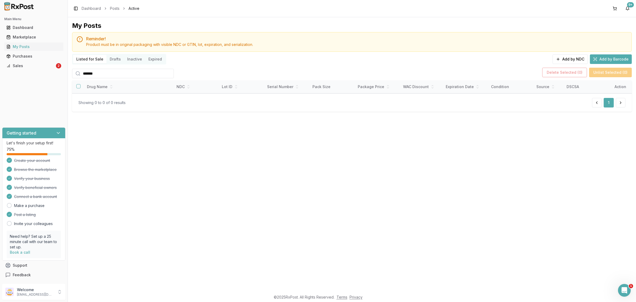
type input "*******"
click at [204, 193] on div "My Posts Reminder! Product must be in original packaging with visible NDC or GT…" at bounding box center [352, 154] width 568 height 274
click at [37, 64] on div "Sales" at bounding box center [30, 65] width 48 height 5
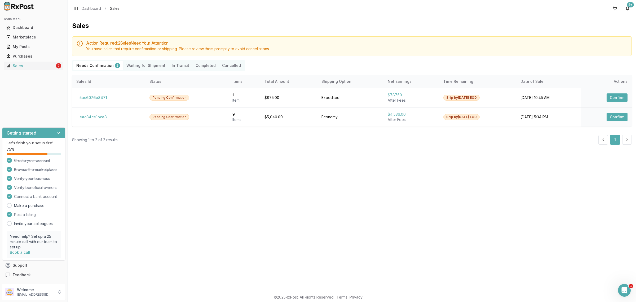
click at [259, 170] on div "Sales Action Required: 2 Sale s Need Your Attention! You have sales that requir…" at bounding box center [352, 154] width 568 height 274
click at [39, 46] on div "My Posts" at bounding box center [33, 46] width 55 height 5
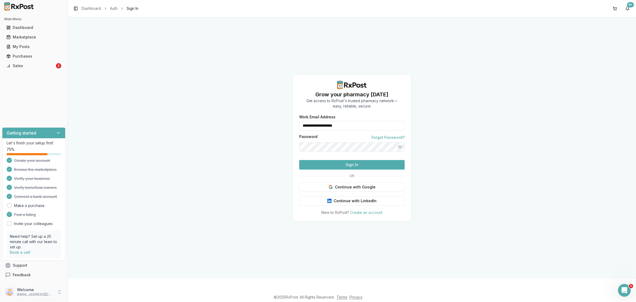
click at [41, 291] on p "Welcome" at bounding box center [35, 289] width 37 height 5
click at [193, 168] on div "**********" at bounding box center [352, 147] width 568 height 261
click at [318, 121] on input "**********" at bounding box center [351, 126] width 105 height 10
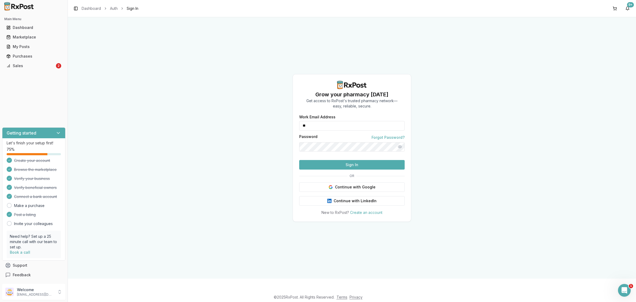
type input "**********"
click at [334, 169] on button "Sign In" at bounding box center [351, 165] width 105 height 10
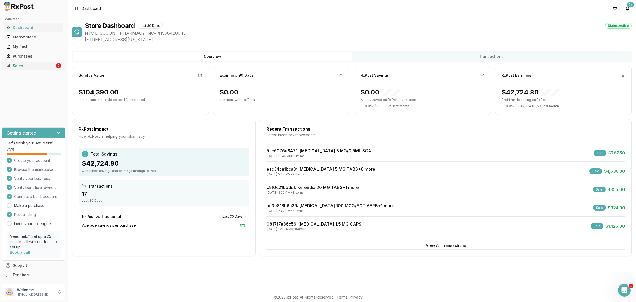
click at [21, 62] on link "Sales 2" at bounding box center [33, 66] width 59 height 10
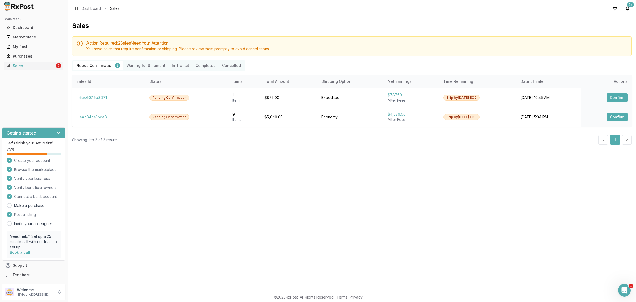
drag, startPoint x: 21, startPoint y: 62, endPoint x: 21, endPoint y: 81, distance: 18.8
click at [5, 83] on div "Main Menu Dashboard Marketplace My Posts Purchases Sales 2 Getting started Let'…" at bounding box center [34, 147] width 68 height 269
click at [100, 117] on button "eac34ce1bca3" at bounding box center [93, 117] width 34 height 8
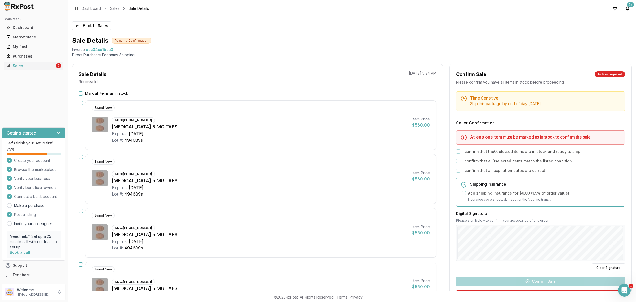
click at [623, 289] on icon "Open Intercom Messenger" at bounding box center [624, 290] width 9 height 9
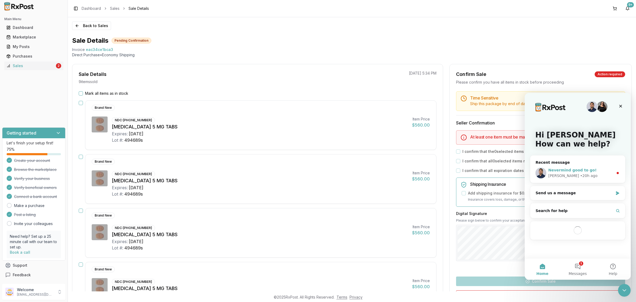
click at [574, 172] on div "Nevermind good to go!" at bounding box center [580, 170] width 65 height 6
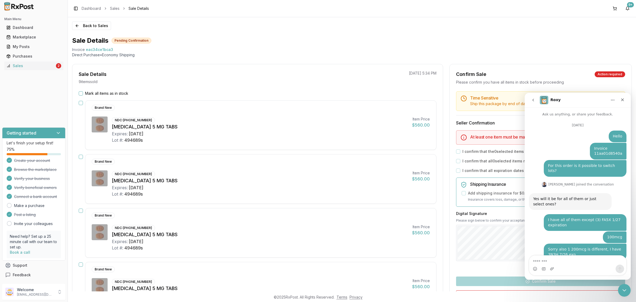
scroll to position [23, 0]
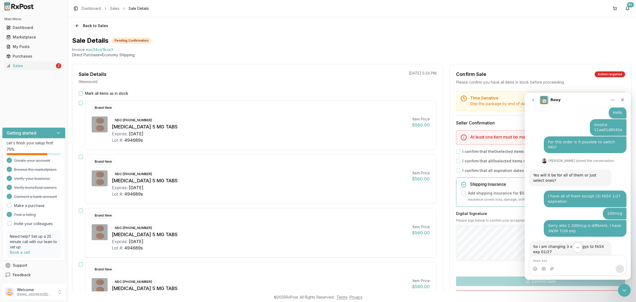
click at [579, 247] on icon "Scroll to bottom" at bounding box center [577, 247] width 5 height 5
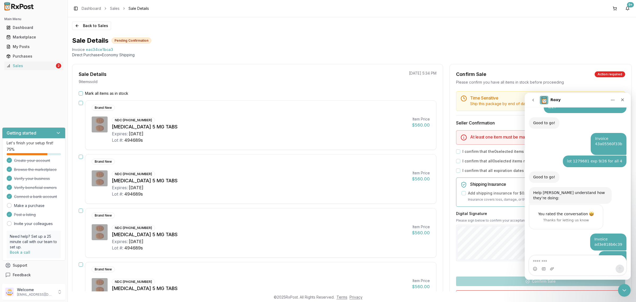
scroll to position [1172, 0]
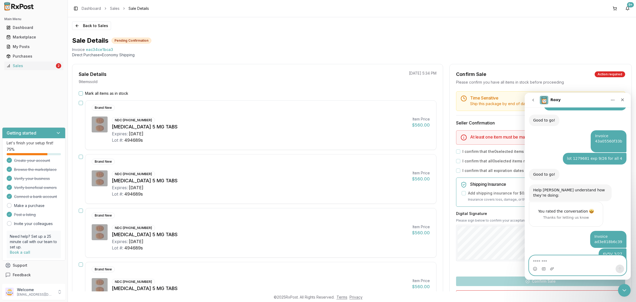
click at [583, 263] on textarea "Message…" at bounding box center [577, 259] width 97 height 9
drag, startPoint x: 71, startPoint y: 48, endPoint x: 119, endPoint y: 48, distance: 48.5
click at [119, 48] on div "Back to Sales Sale Details Pending Confirmation Invoice eac34ce1bca3 Direct Pur…" at bounding box center [352, 154] width 568 height 274
copy div "Invoice eac34ce1bca3"
click at [545, 256] on textarea "Message…" at bounding box center [577, 259] width 97 height 9
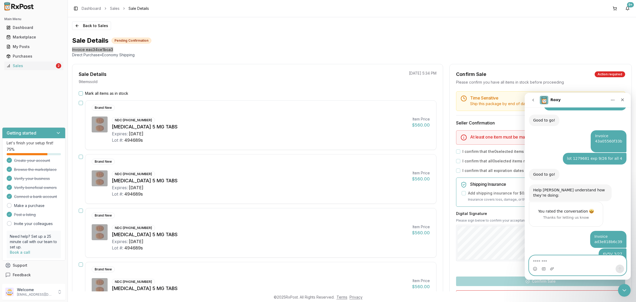
paste textarea "**********"
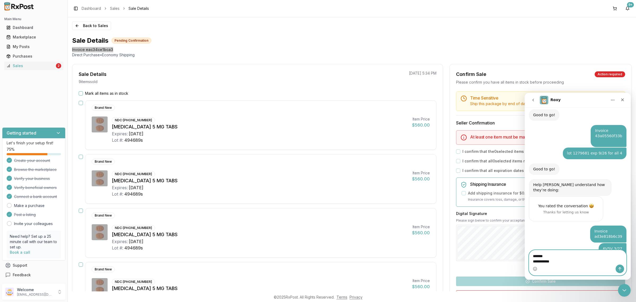
type textarea "**********"
click at [622, 268] on icon "Send a message…" at bounding box center [620, 268] width 4 height 4
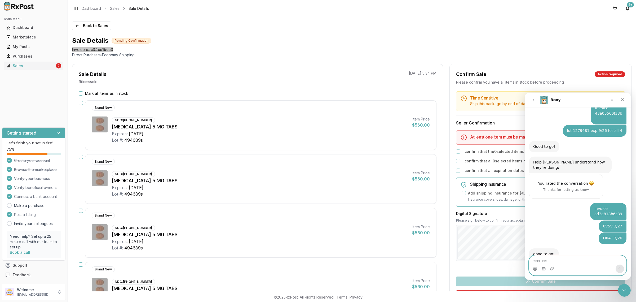
scroll to position [1200, 0]
click at [586, 259] on textarea "Message…" at bounding box center [577, 259] width 97 height 9
type textarea "*"
type textarea "**********"
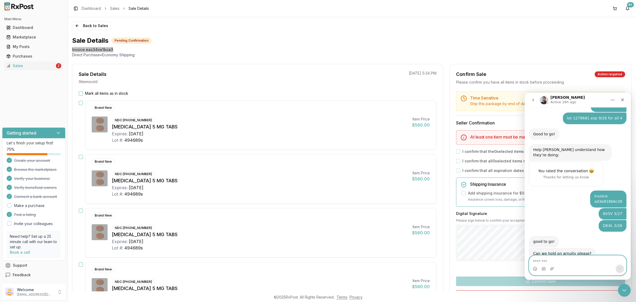
click at [562, 263] on textarea "Message…" at bounding box center [577, 259] width 97 height 9
paste textarea "**********"
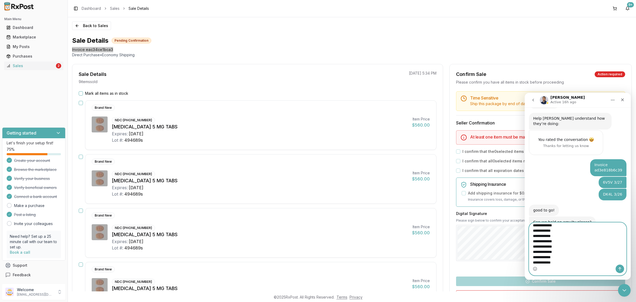
scroll to position [1245, 0]
type textarea "**********"
click at [619, 266] on icon "Send a message…" at bounding box center [620, 268] width 4 height 4
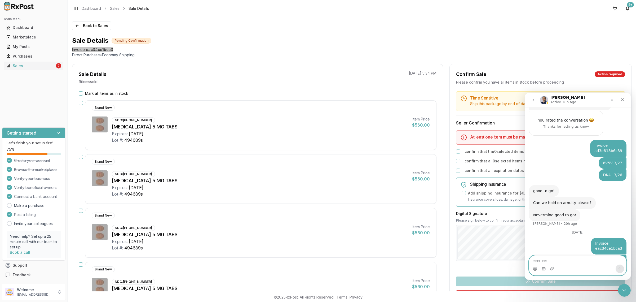
scroll to position [1266, 0]
click at [534, 101] on icon "go back" at bounding box center [533, 100] width 4 height 4
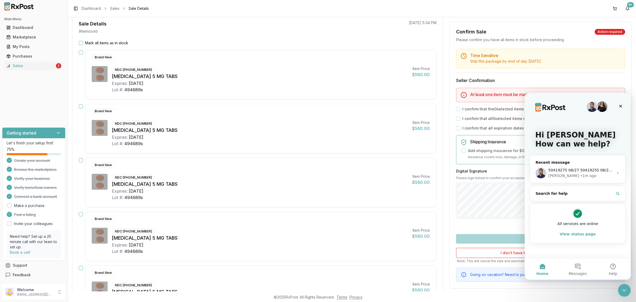
scroll to position [0, 0]
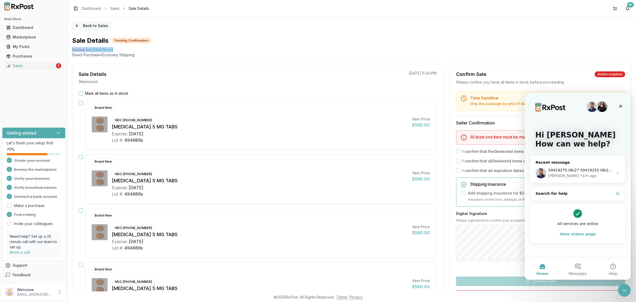
click at [93, 27] on button "Back to Sales" at bounding box center [91, 25] width 39 height 8
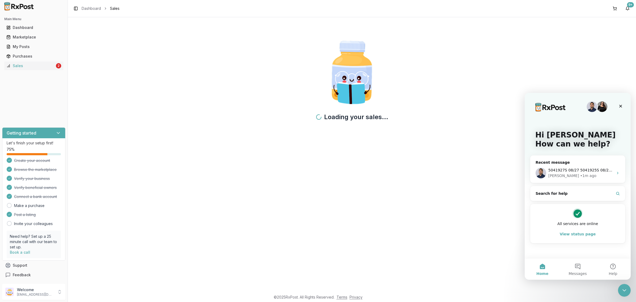
click at [622, 289] on icon "Close Intercom Messenger" at bounding box center [624, 290] width 6 height 6
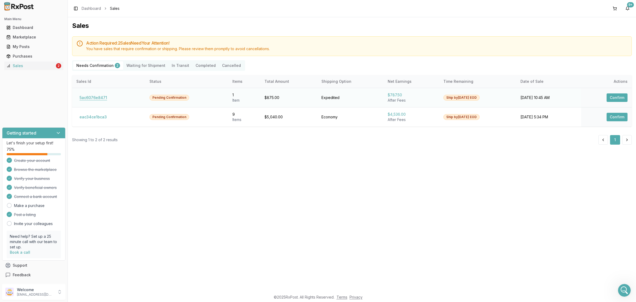
click at [101, 99] on button "5ac6076e8471" at bounding box center [93, 97] width 34 height 8
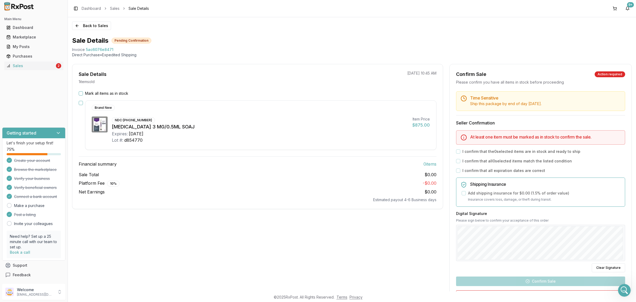
click at [277, 171] on div "Sale Total $0.00" at bounding box center [258, 174] width 358 height 6
drag, startPoint x: 70, startPoint y: 50, endPoint x: 132, endPoint y: 51, distance: 61.5
click at [132, 51] on div "Back to Sales Sale Details Pending Confirmation Invoice 5ac6076e8471 Direct Pur…" at bounding box center [352, 154] width 568 height 274
copy div "Invoice 5ac6076e8471"
click at [623, 286] on icon "Open Intercom Messenger" at bounding box center [624, 290] width 9 height 9
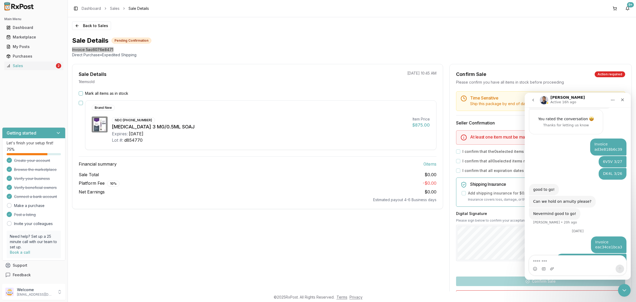
scroll to position [1266, 0]
click at [586, 259] on textarea "Message…" at bounding box center [577, 259] width 97 height 9
type textarea "**********"
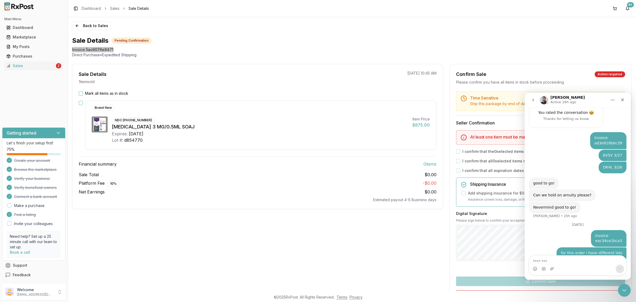
scroll to position [1283, 0]
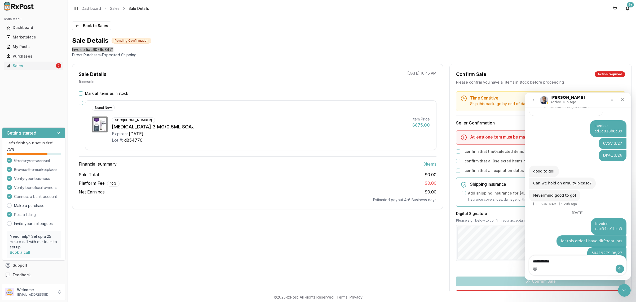
type textarea "**********"
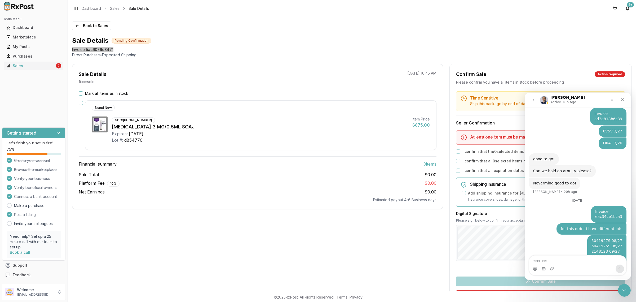
click at [535, 95] on button "go back" at bounding box center [533, 100] width 10 height 10
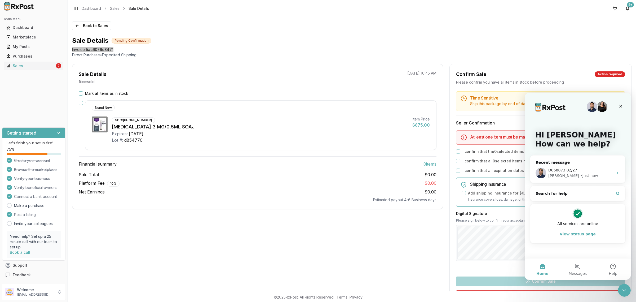
scroll to position [0, 0]
click at [625, 290] on icon "Close Intercom Messenger" at bounding box center [624, 290] width 6 height 6
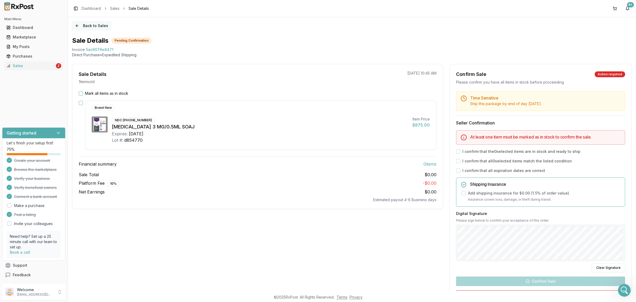
drag, startPoint x: 94, startPoint y: 18, endPoint x: 94, endPoint y: 22, distance: 4.3
click at [94, 18] on div "Back to Sales Sale Details Pending Confirmation Invoice 5ac6076e8471 Direct Pur…" at bounding box center [352, 154] width 568 height 274
click at [94, 23] on button "Back to Sales" at bounding box center [91, 25] width 39 height 8
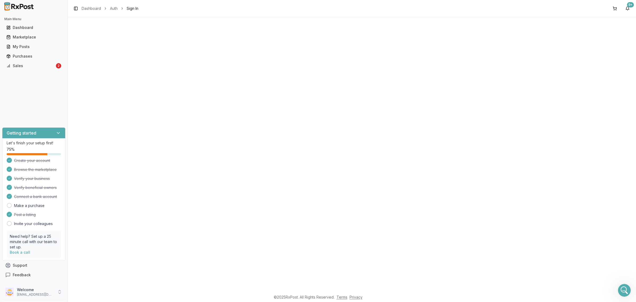
click at [41, 293] on p "nycdiscountpharma2@gmail.com" at bounding box center [35, 294] width 37 height 4
click at [83, 293] on span "Sign Out" at bounding box center [96, 292] width 50 height 5
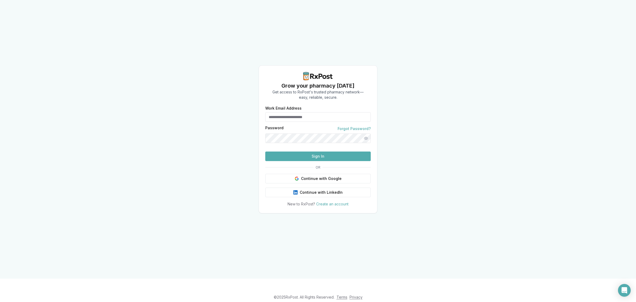
type input "**********"
click at [105, 107] on div "**********" at bounding box center [318, 139] width 636 height 278
